Goal: Task Accomplishment & Management: Use online tool/utility

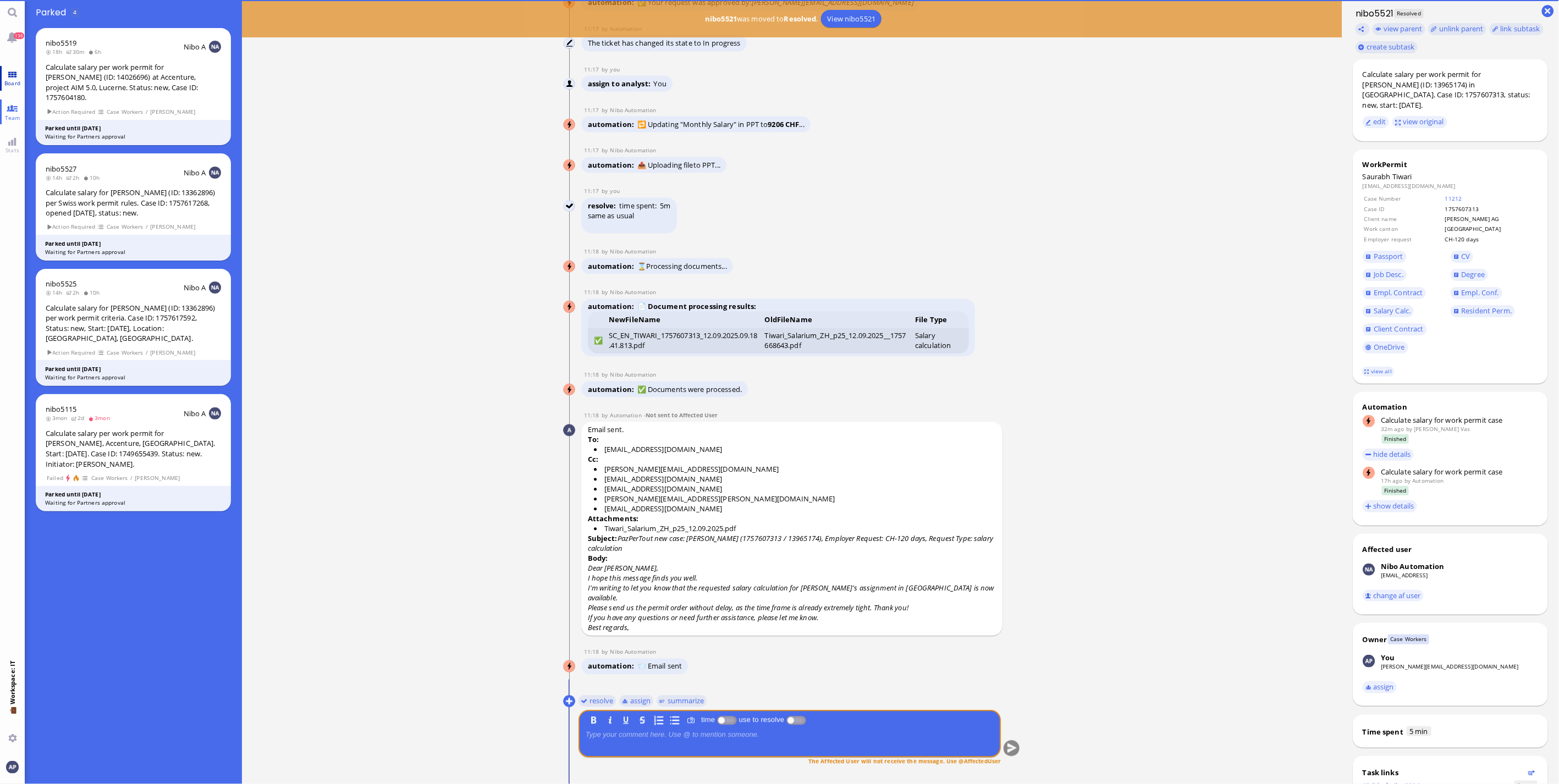
drag, startPoint x: 0, startPoint y: 0, endPoint x: 16, endPoint y: 70, distance: 71.8
click at [16, 70] on link "Board" at bounding box center [12, 78] width 25 height 25
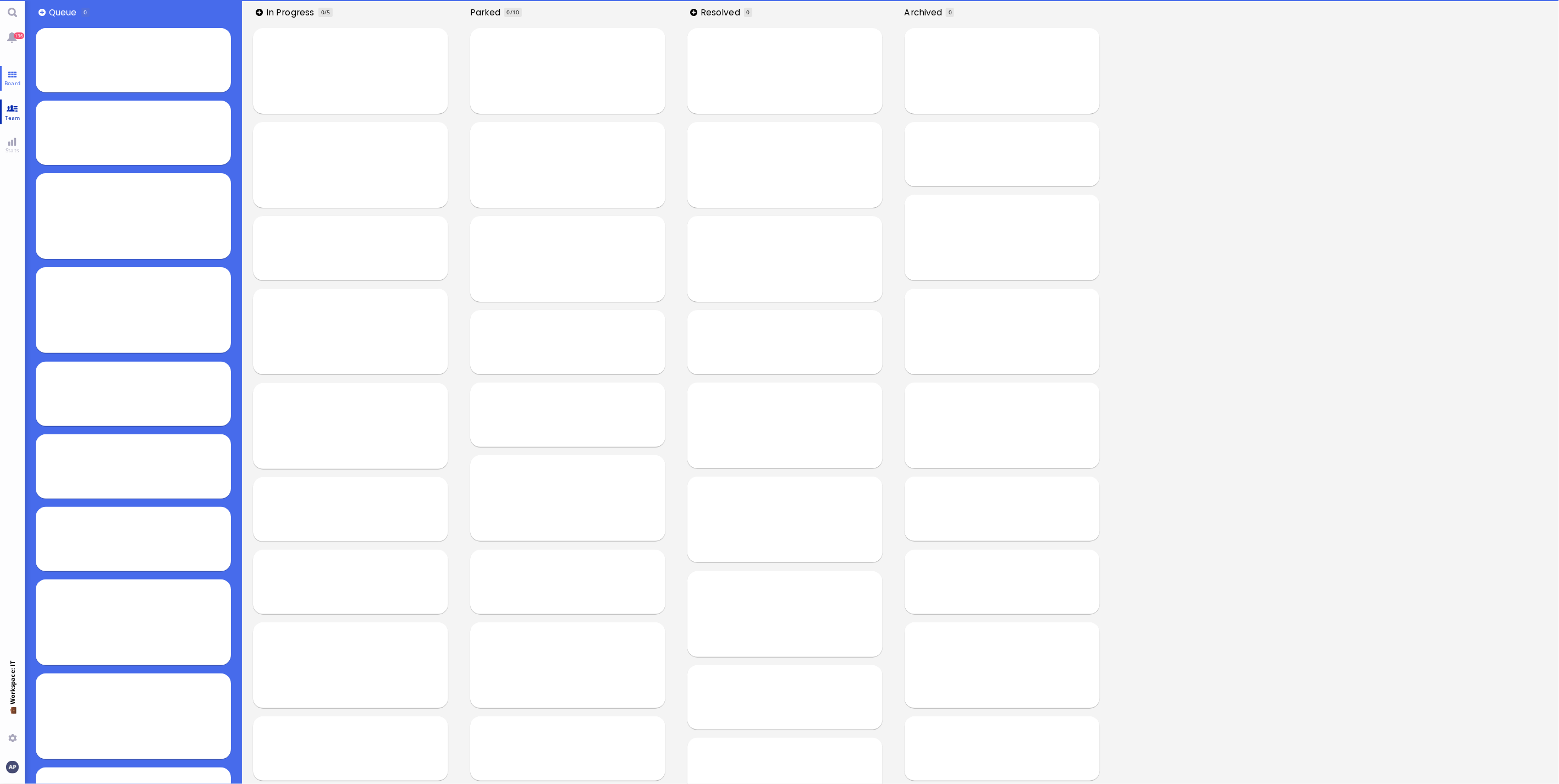
click at [12, 111] on link "Team" at bounding box center [12, 112] width 25 height 25
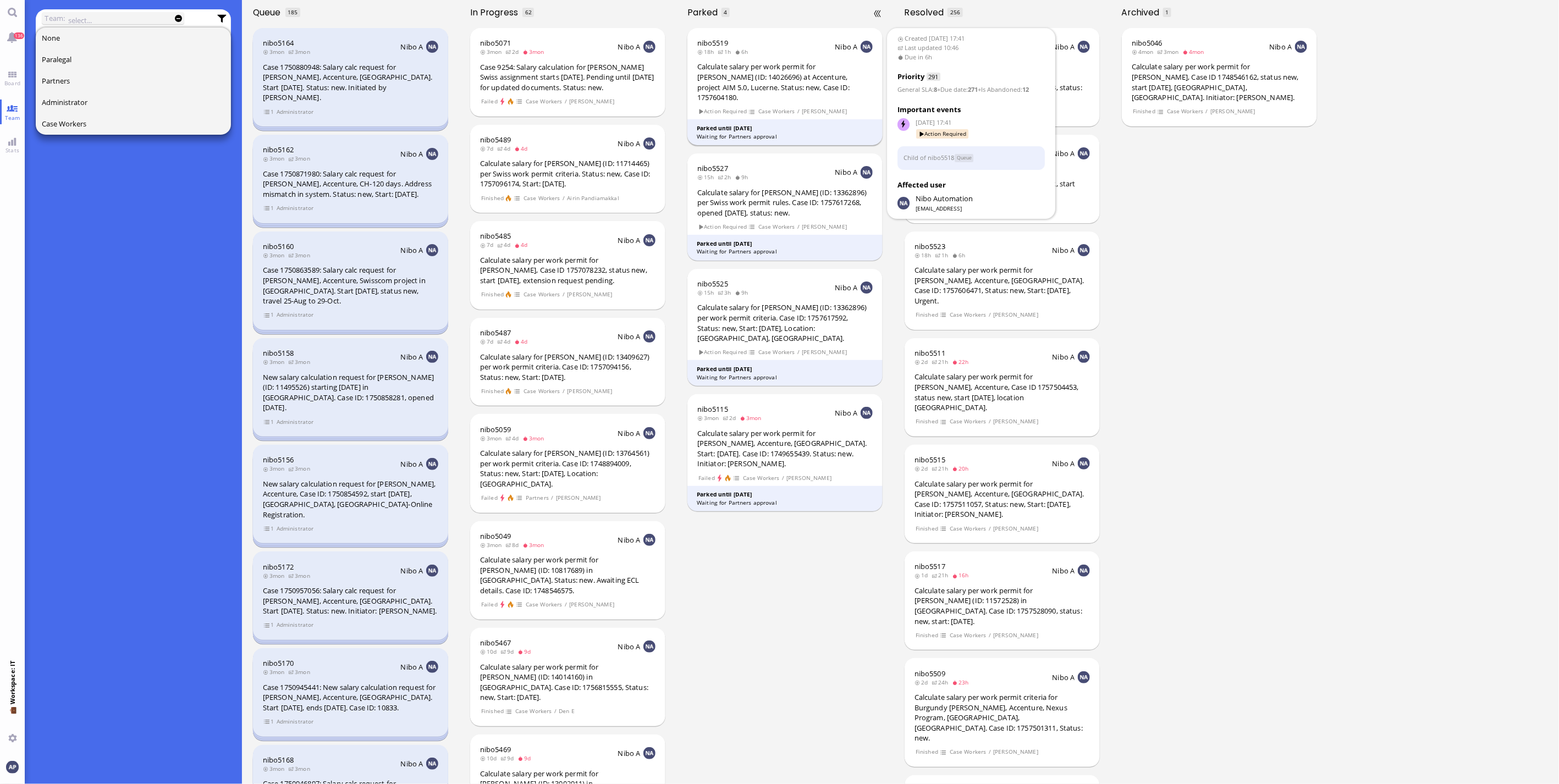
click at [837, 89] on div "Calculate salary per work permit for [PERSON_NAME] (ID: 14026696) at Accenture,…" at bounding box center [785, 82] width 176 height 41
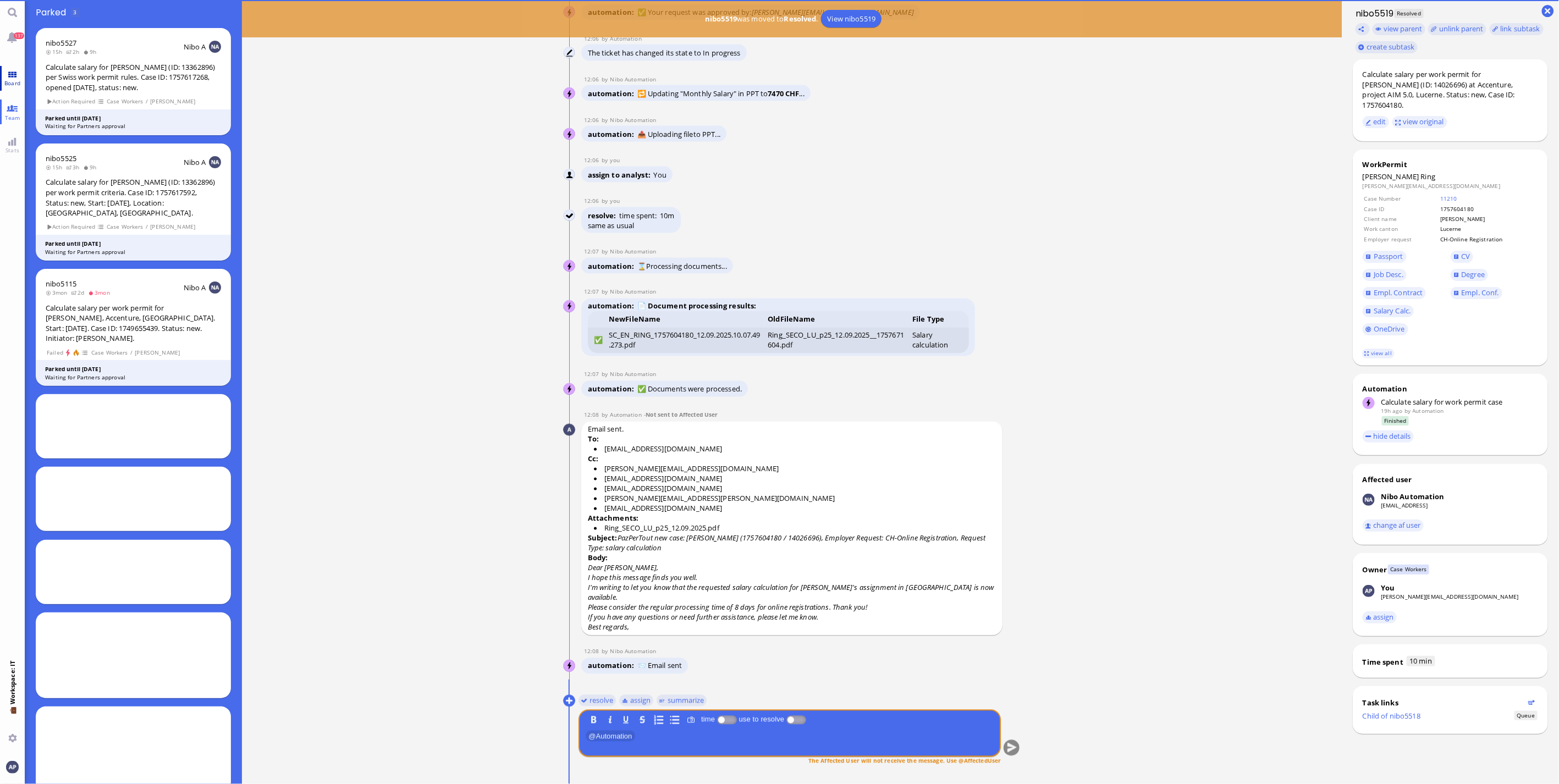
click at [11, 84] on span "Board" at bounding box center [12, 82] width 21 height 7
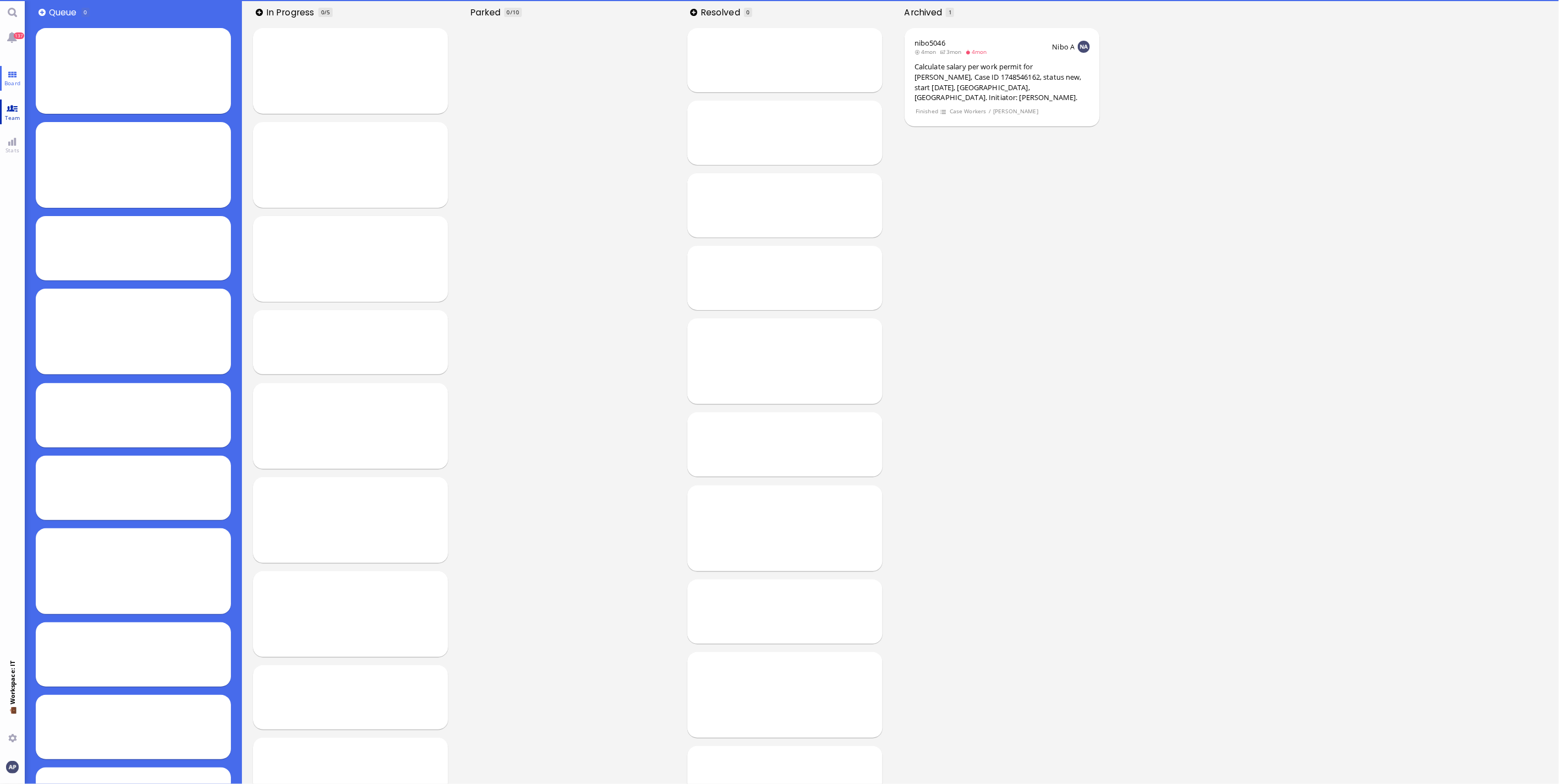
click at [11, 106] on link "Team" at bounding box center [12, 112] width 25 height 25
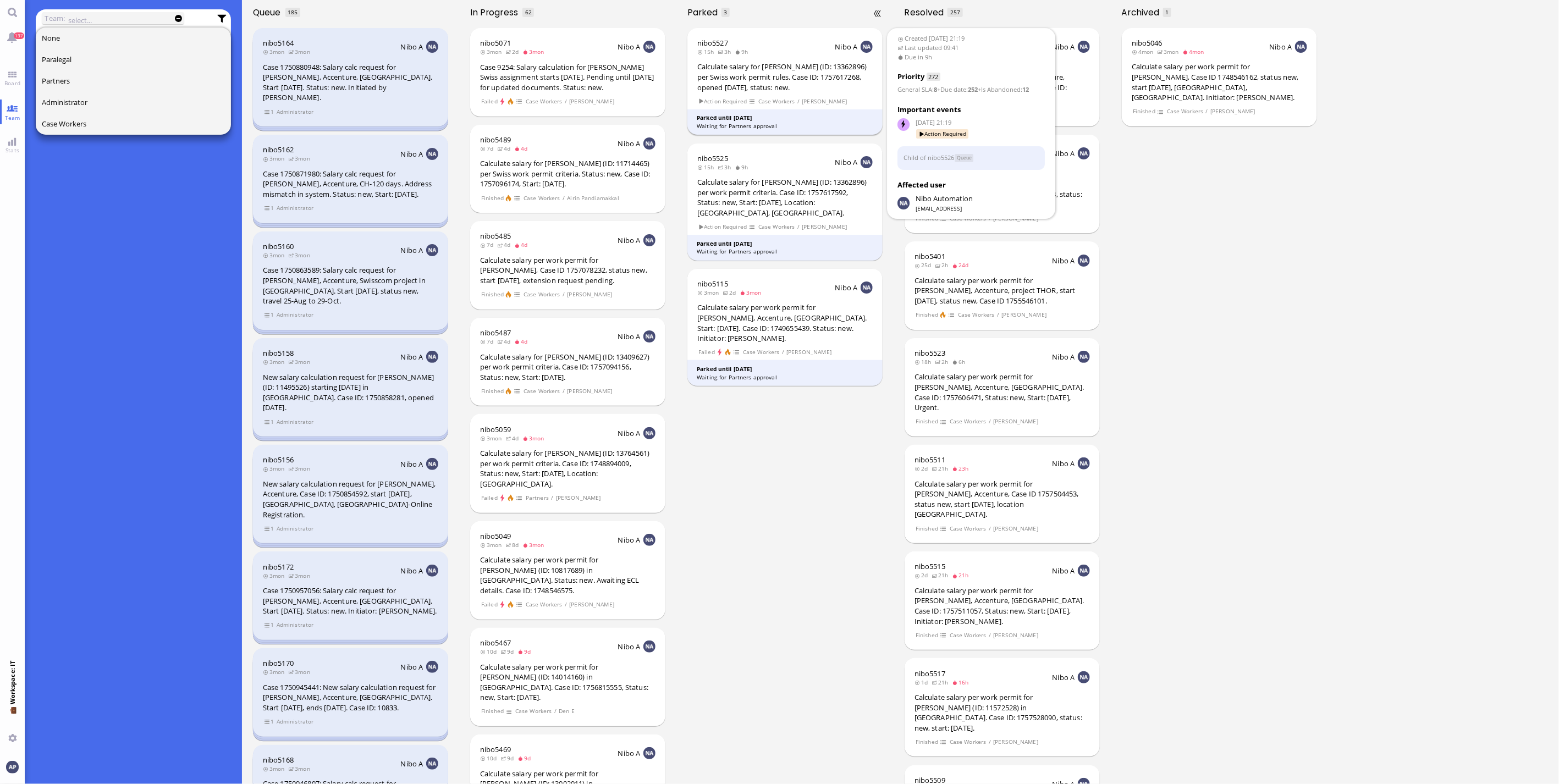
click at [762, 77] on div "Calculate salary for [PERSON_NAME] (ID: 13362896) per Swiss work permit rules. …" at bounding box center [785, 77] width 176 height 31
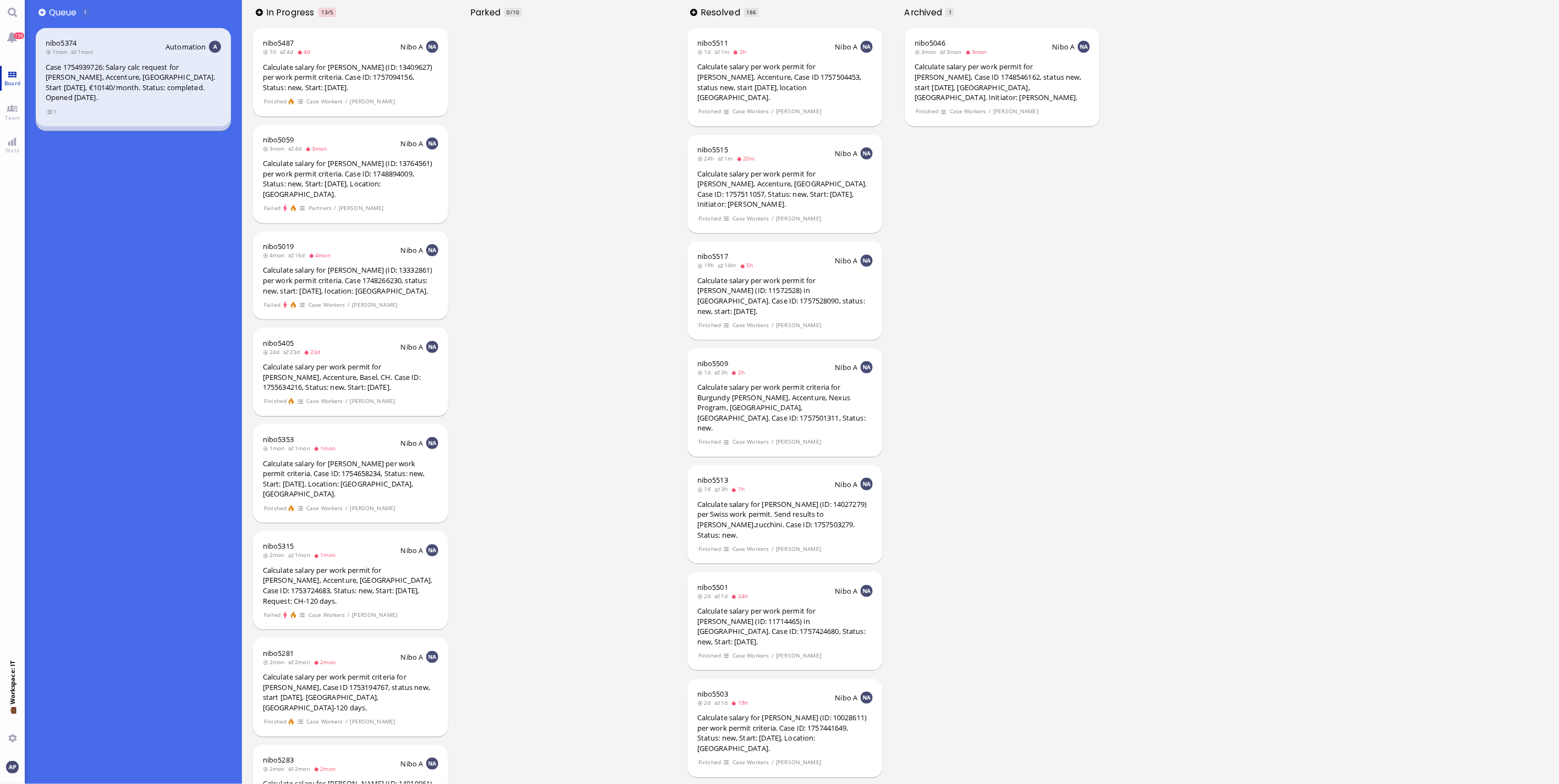
click at [7, 72] on link "Board" at bounding box center [12, 78] width 25 height 25
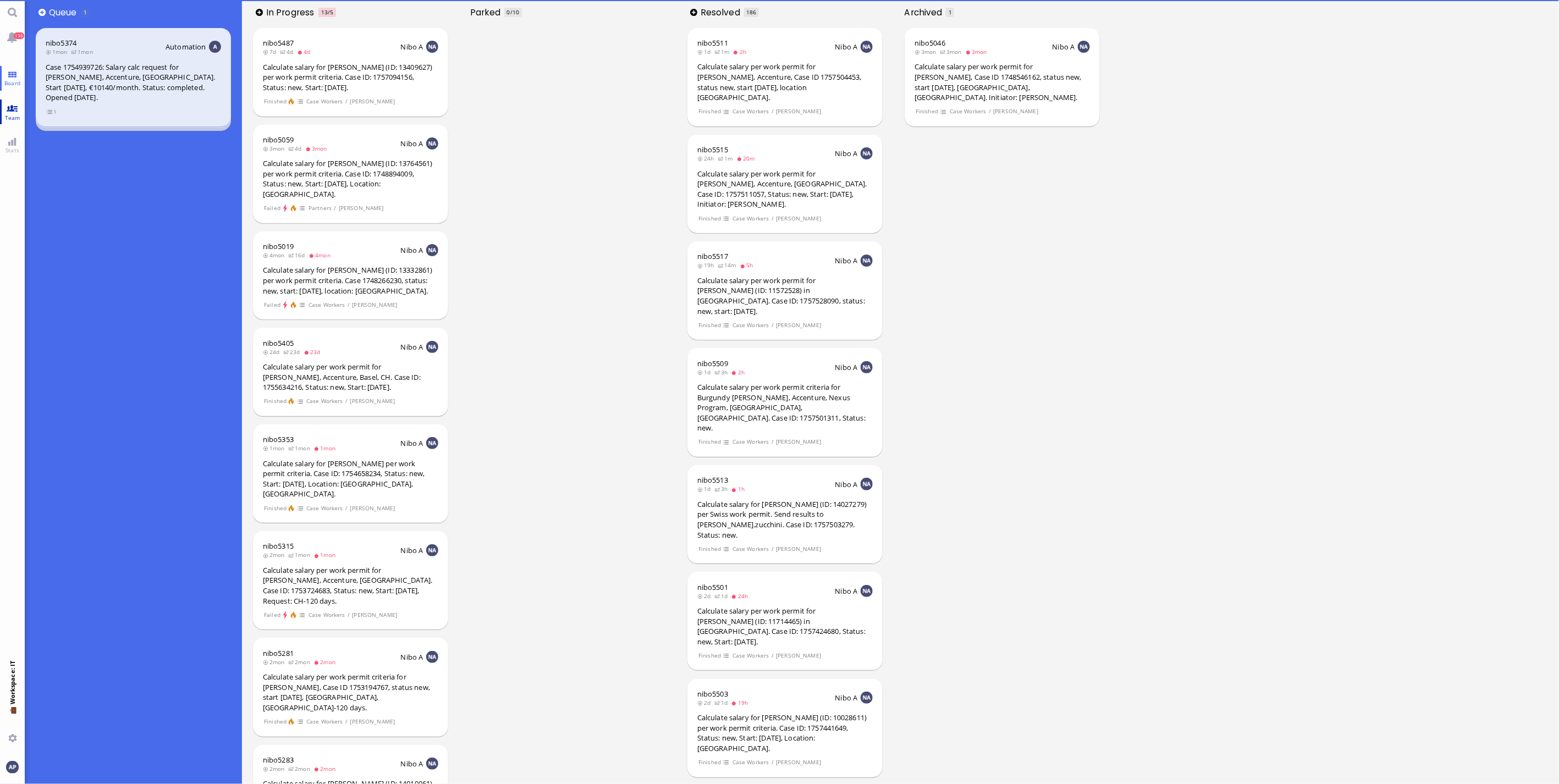
click at [14, 114] on span "Team" at bounding box center [12, 117] width 21 height 7
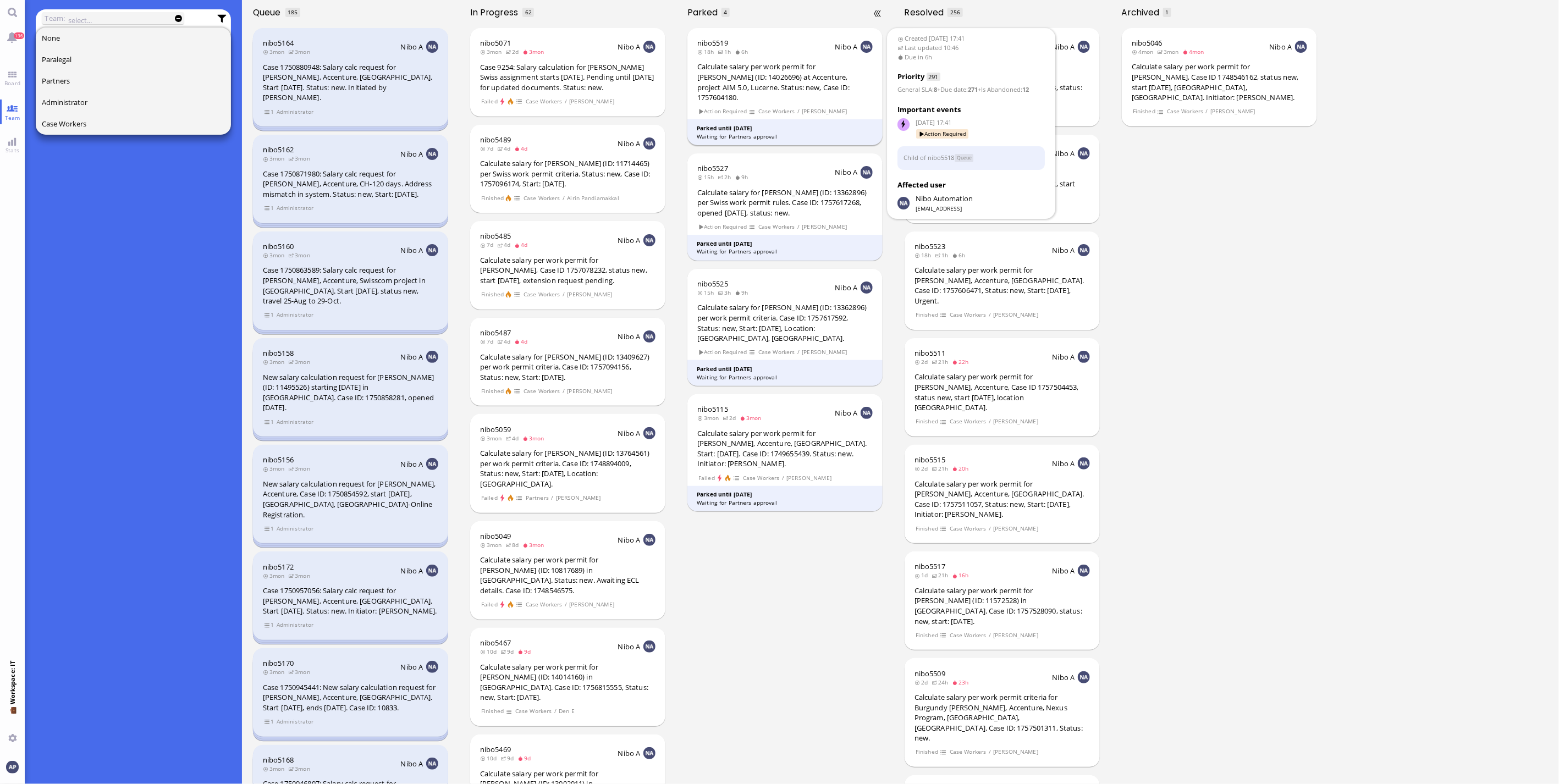
click at [739, 76] on div "Calculate salary per work permit for [PERSON_NAME] (ID: 14026696) at Accenture,…" at bounding box center [785, 82] width 176 height 41
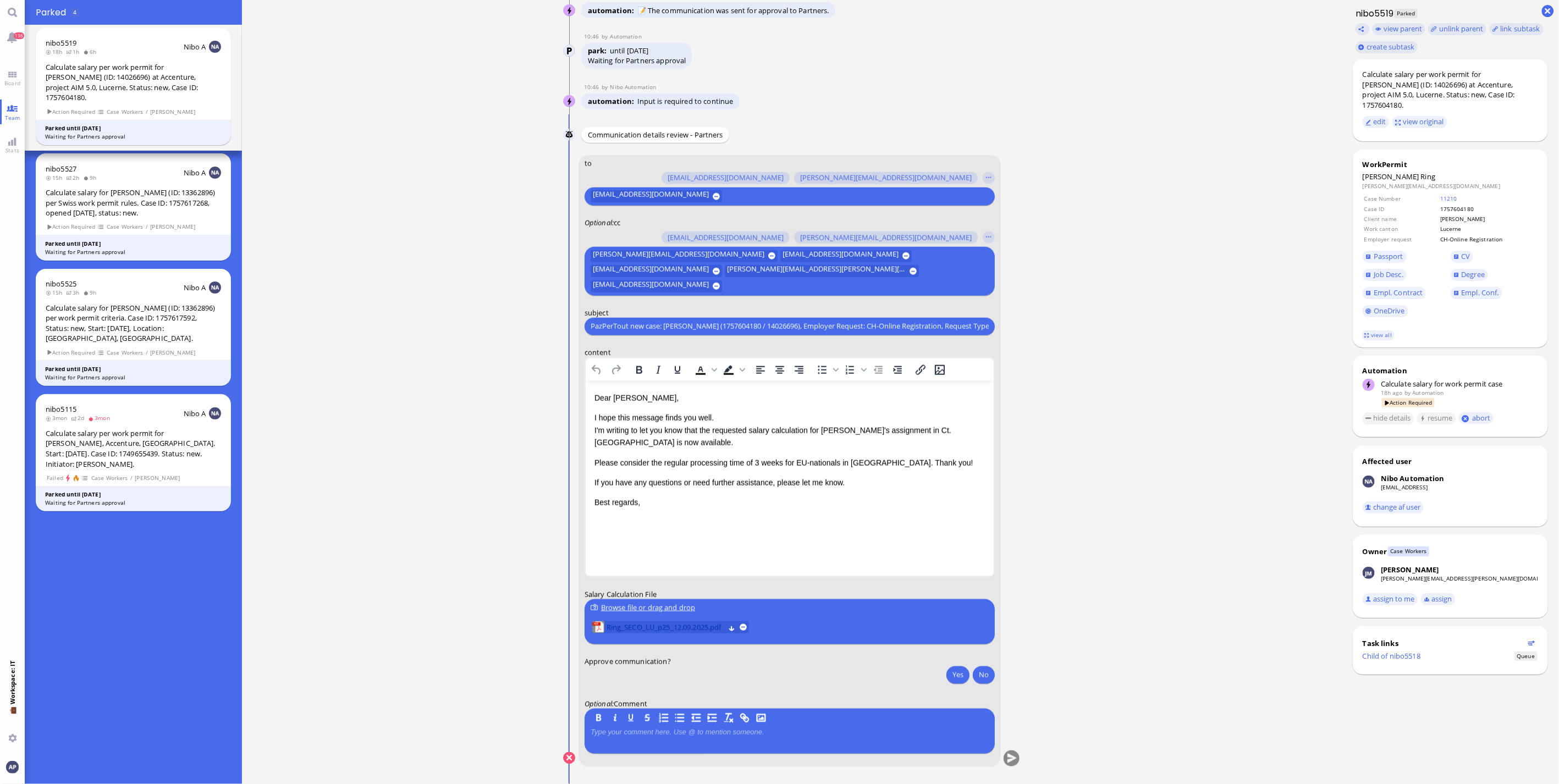
click at [648, 627] on span "Ring_SECO_LU_p25_12.09.2025.pdf" at bounding box center [666, 627] width 118 height 12
click at [910, 434] on p "I hope this message finds you well. I'm writing to let you know that the reques…" at bounding box center [790, 429] width 391 height 37
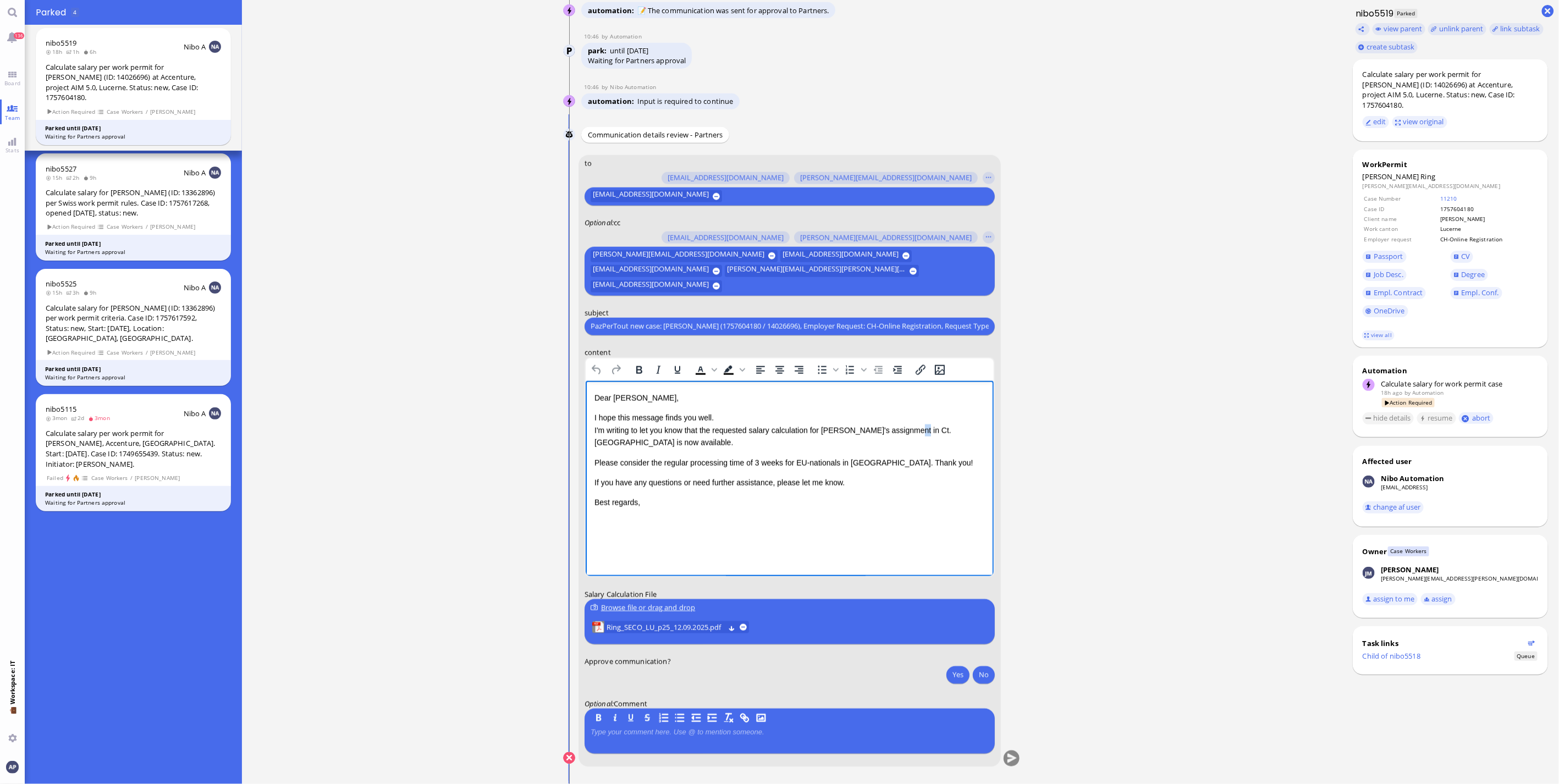
click at [910, 434] on p "I hope this message finds you well. I'm writing to let you know that the reques…" at bounding box center [790, 429] width 391 height 37
click at [805, 473] on div "Dear Lucio, I hope this message finds you well. I'm writing to let you know tha…" at bounding box center [790, 450] width 391 height 117
click at [754, 462] on p "Please consider the regular processing time of 3 weeks for EU-nationals in [GEO…" at bounding box center [790, 462] width 391 height 12
click at [956, 677] on button "Yes" at bounding box center [958, 674] width 23 height 17
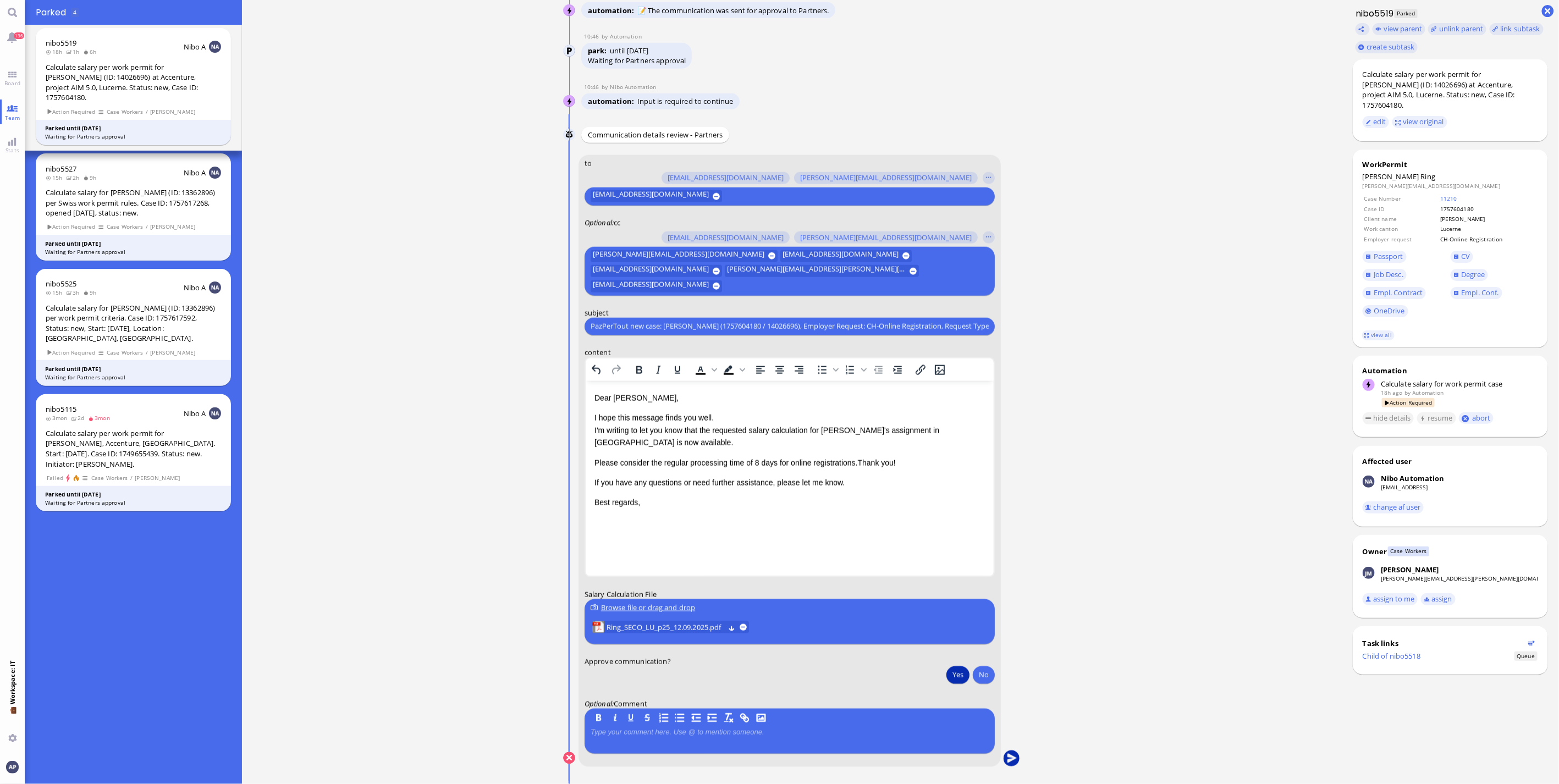
click at [1011, 757] on button "submit" at bounding box center [1012, 759] width 16 height 16
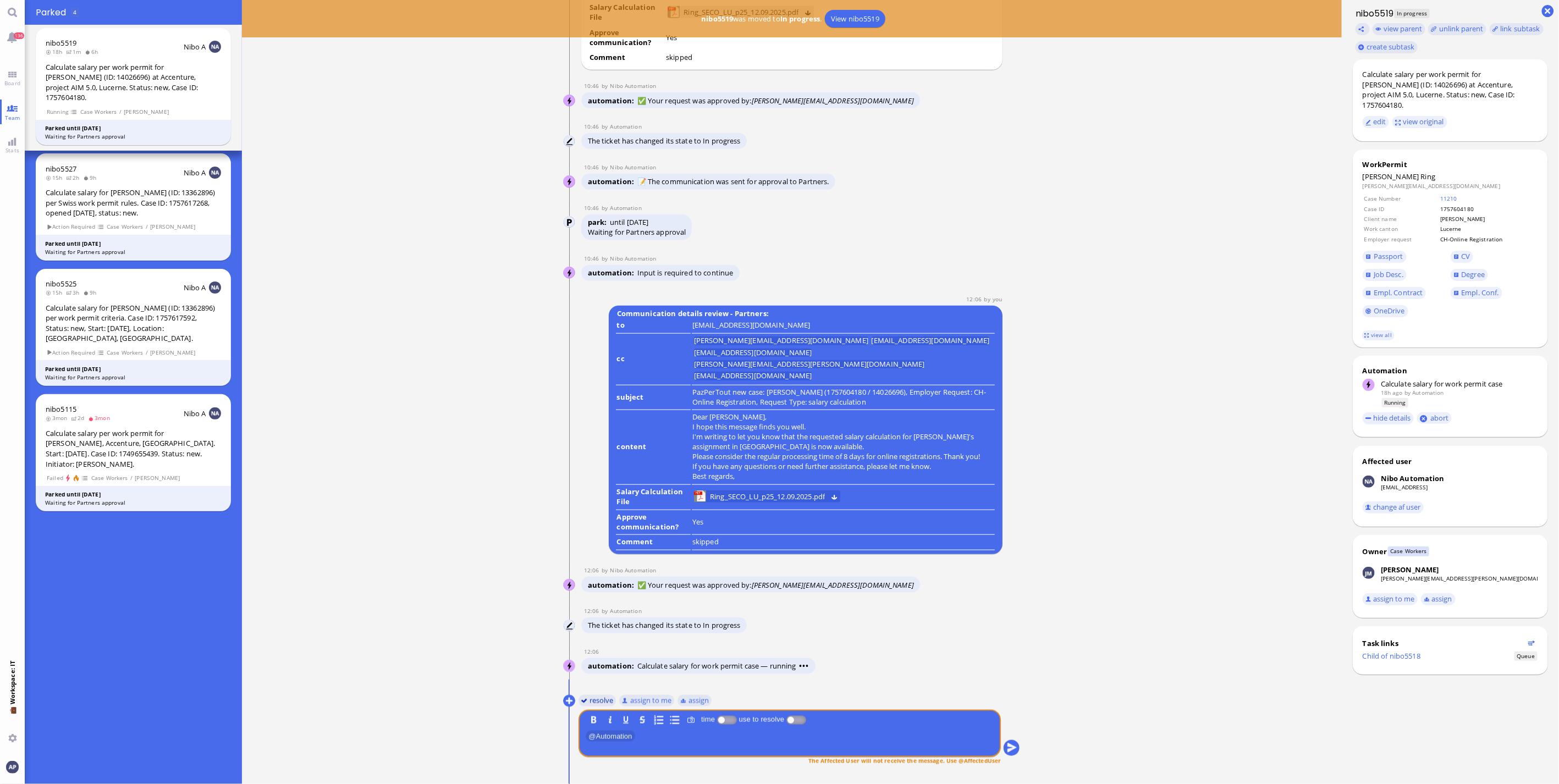
click at [589, 704] on button "resolve" at bounding box center [598, 700] width 38 height 12
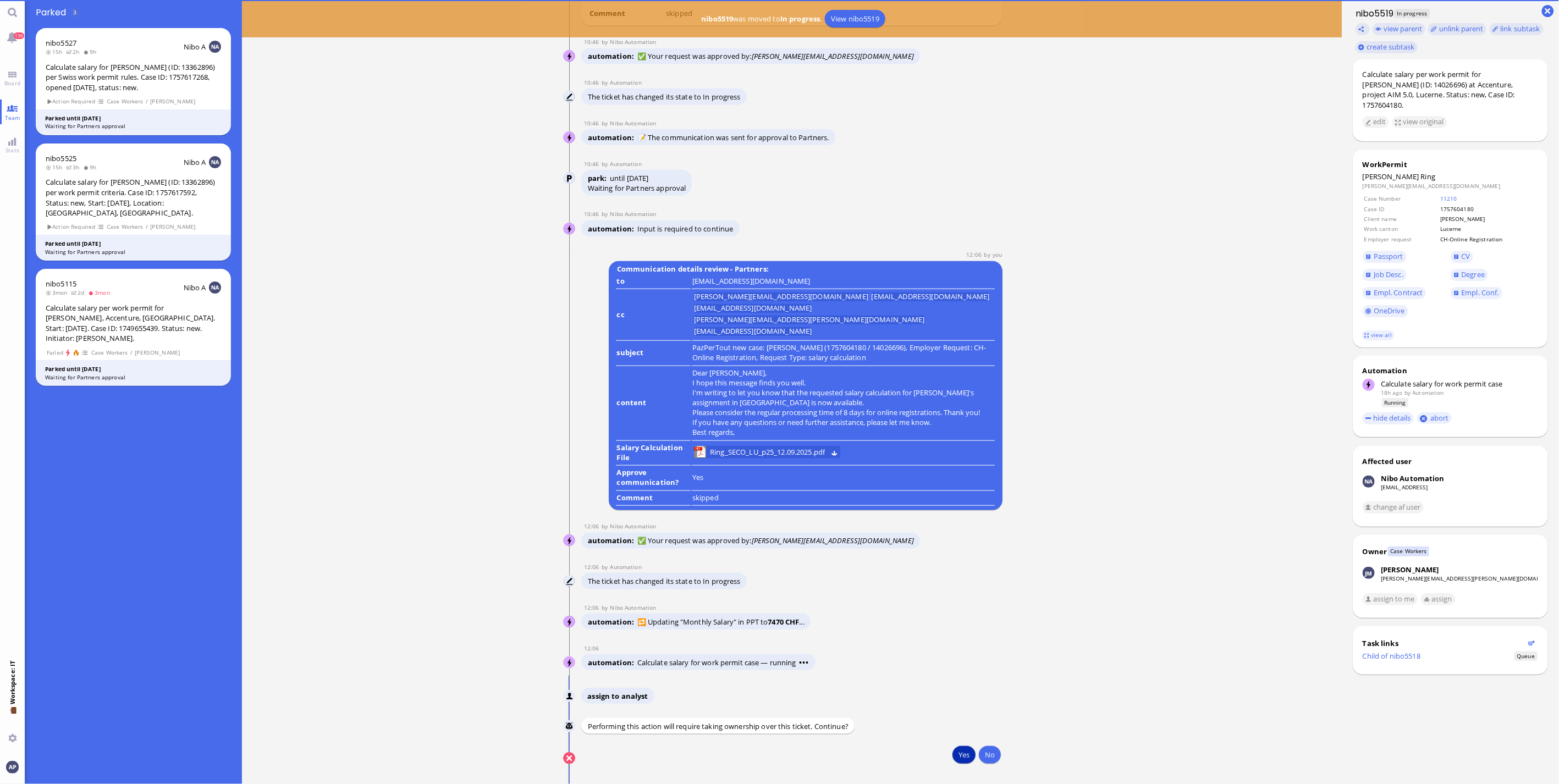
click at [959, 750] on button "Yes" at bounding box center [964, 754] width 23 height 17
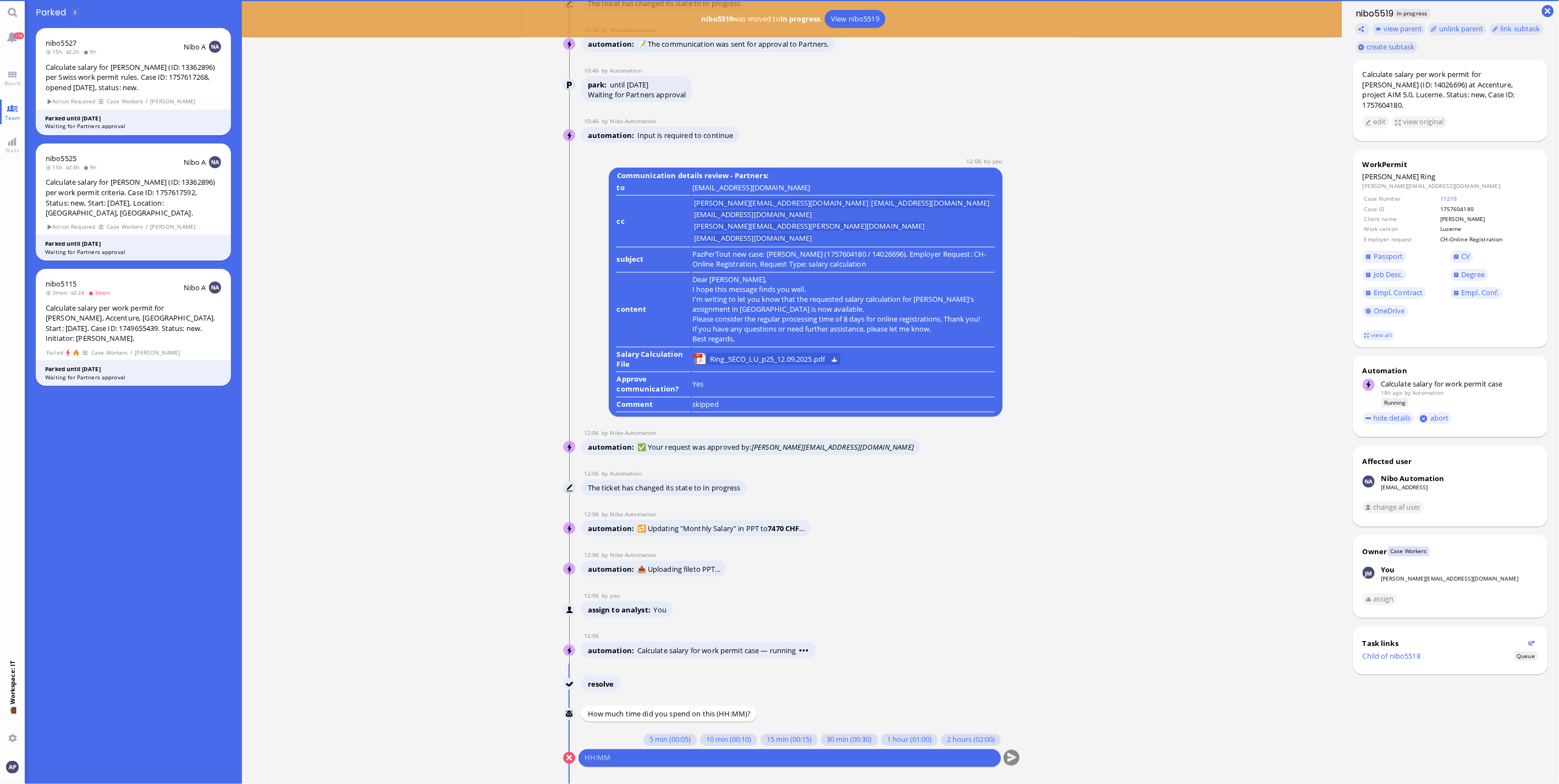
scroll to position [1, 0]
click at [704, 741] on button "10 min (00:10)" at bounding box center [729, 740] width 57 height 12
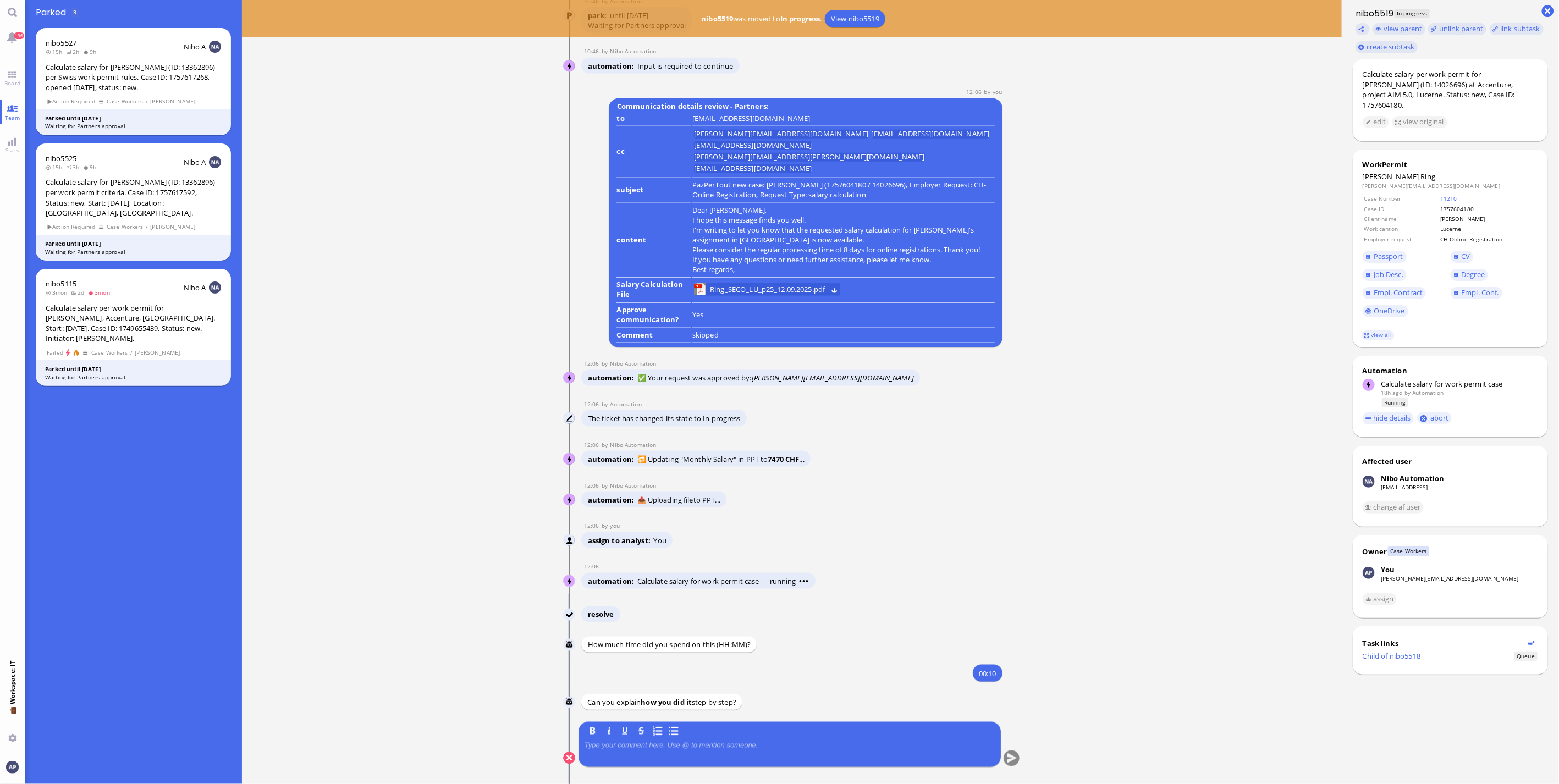
click at [888, 757] on div at bounding box center [790, 753] width 410 height 23
click at [889, 752] on div at bounding box center [790, 753] width 410 height 23
click at [666, 745] on p at bounding box center [790, 745] width 410 height 9
click at [1004, 759] on button "submit" at bounding box center [1012, 759] width 16 height 16
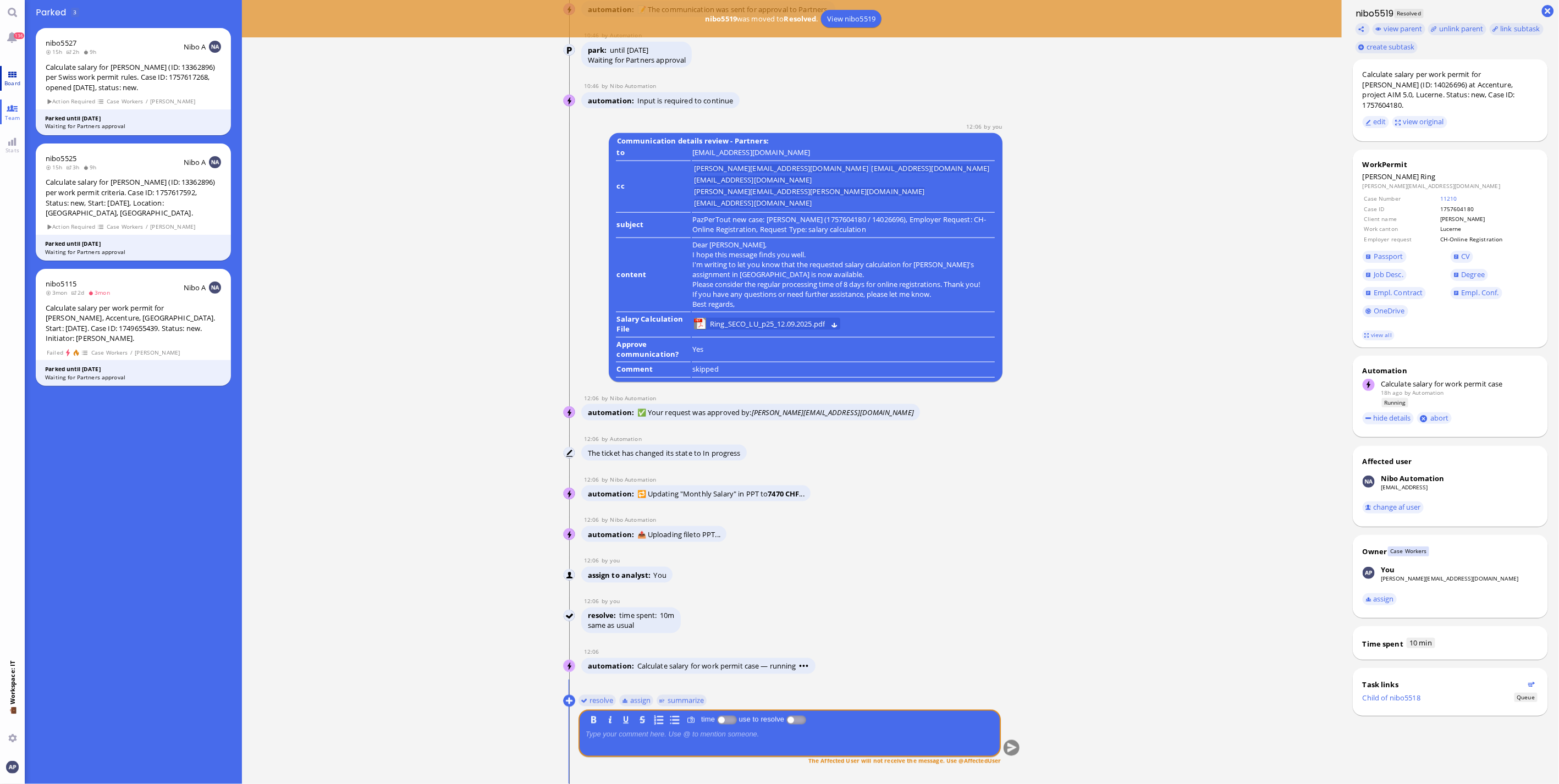
click at [17, 74] on link "Board" at bounding box center [12, 78] width 25 height 25
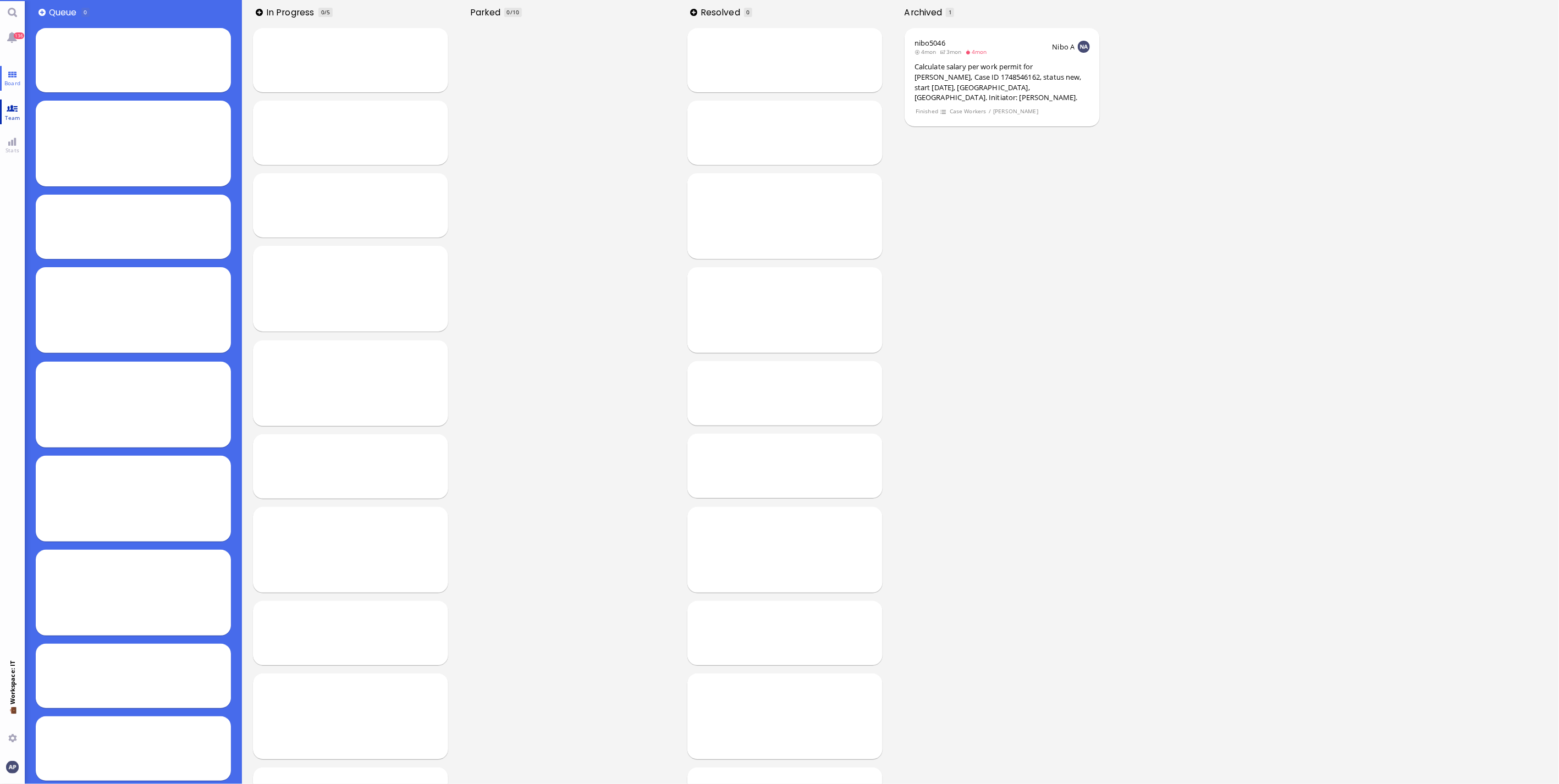
click at [12, 110] on link "Team" at bounding box center [12, 112] width 25 height 25
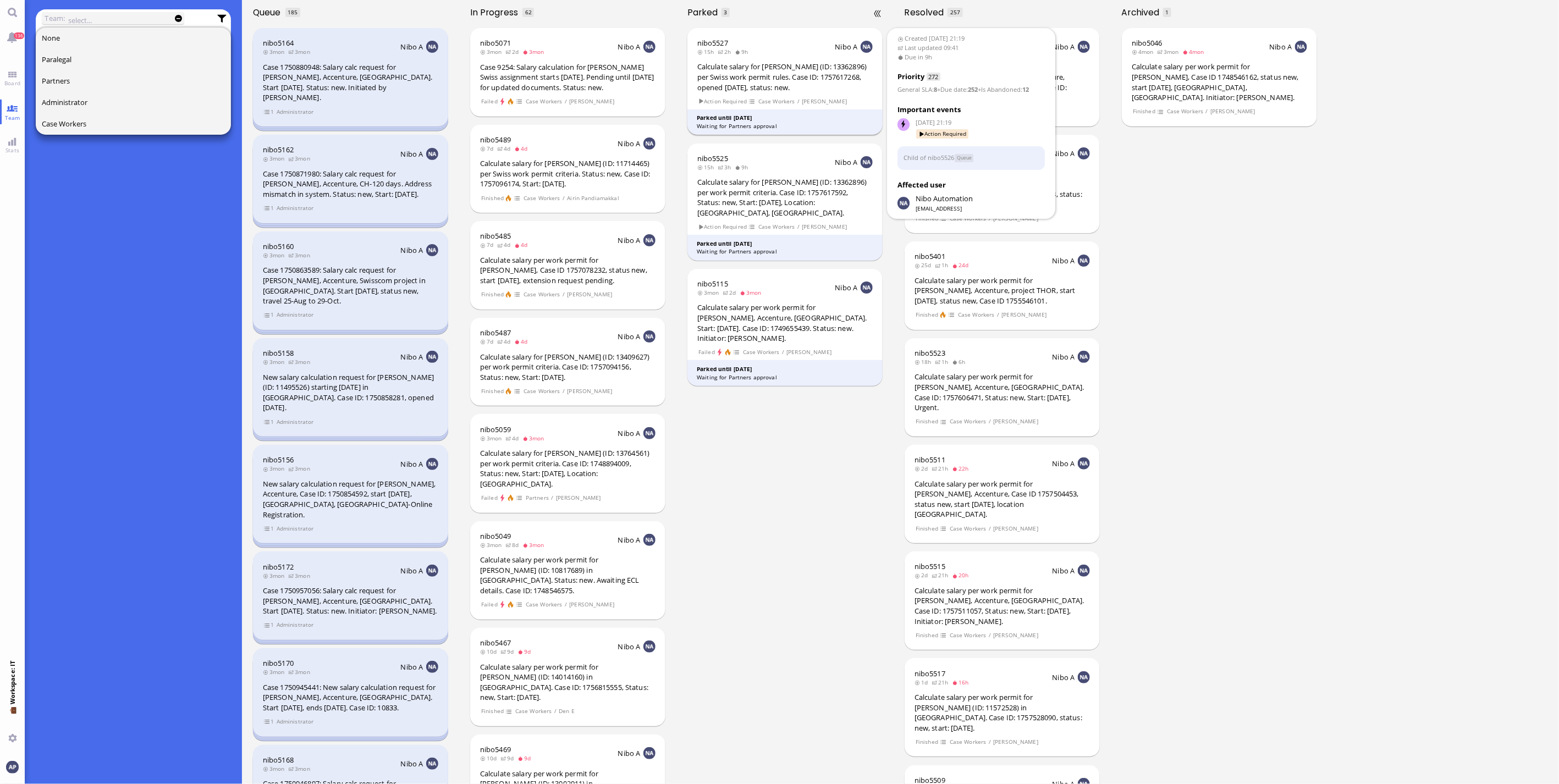
click at [779, 74] on div "Calculate salary for [PERSON_NAME] (ID: 13362896) per Swiss work permit rules. …" at bounding box center [785, 77] width 176 height 31
